Goal: Register for event/course

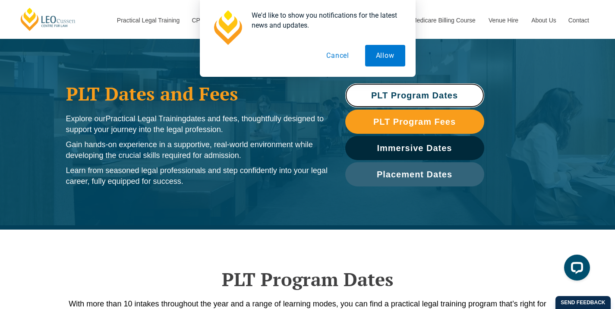
click at [397, 97] on span "PLT Program Dates" at bounding box center [414, 95] width 87 height 9
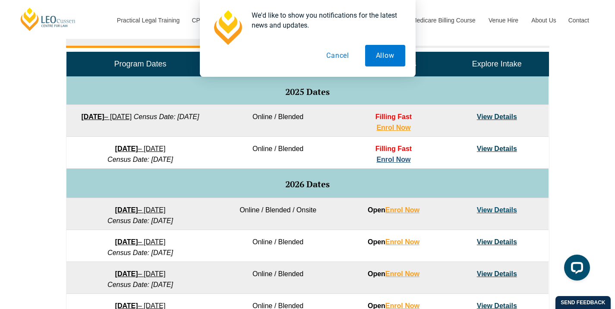
scroll to position [414, 0]
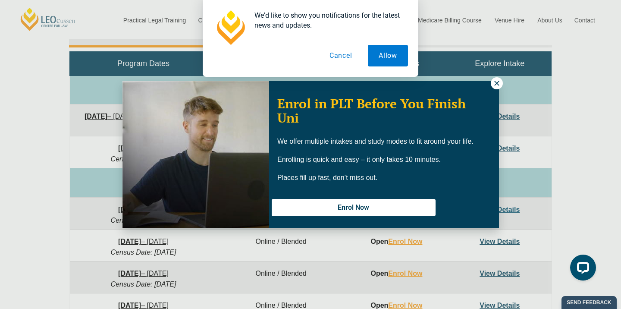
click at [496, 86] on icon at bounding box center [497, 83] width 8 height 8
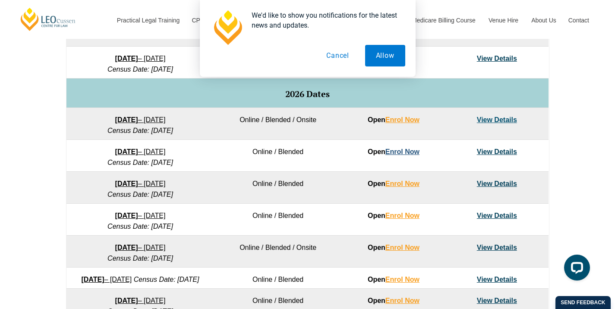
scroll to position [500, 0]
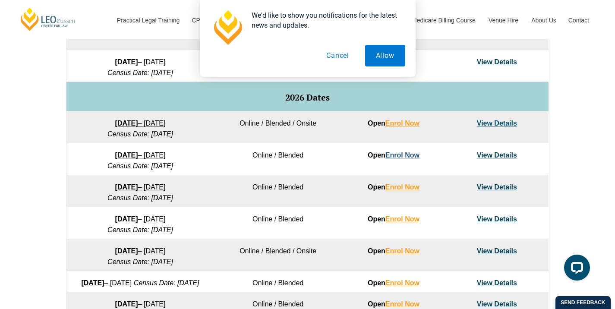
click at [402, 155] on link "Enrol Now" at bounding box center [402, 154] width 34 height 7
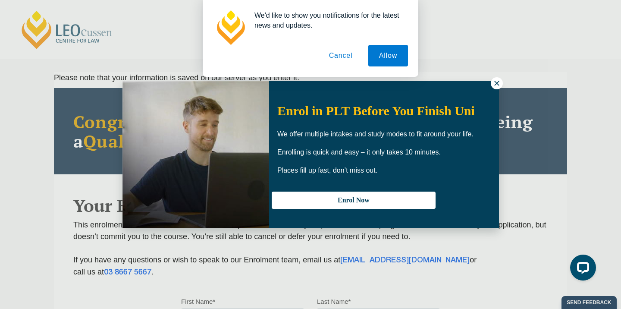
click at [496, 82] on icon at bounding box center [496, 83] width 5 height 5
